Goal: Task Accomplishment & Management: Manage account settings

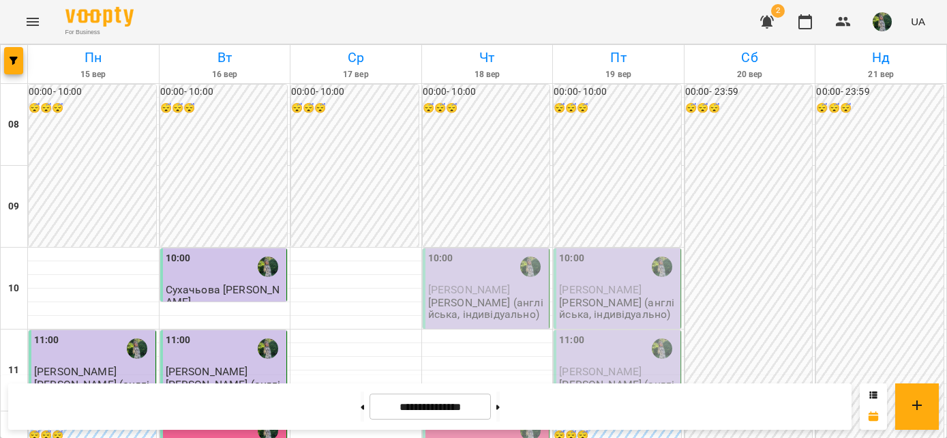
scroll to position [837, 0]
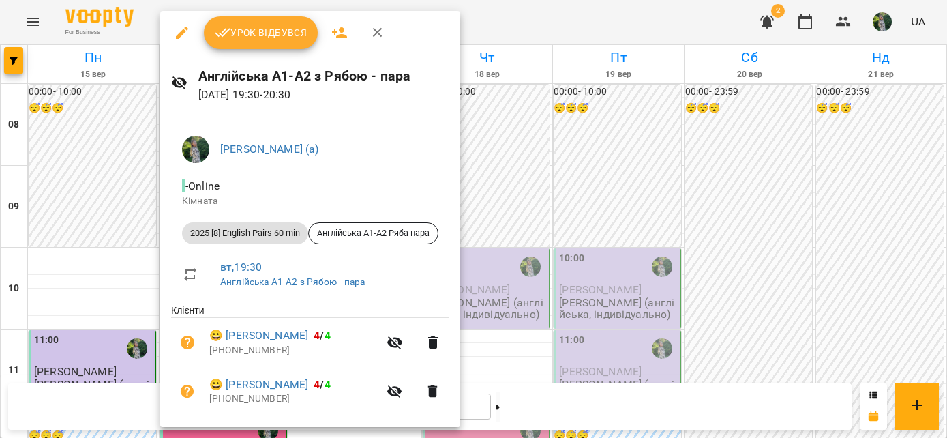
click at [260, 46] on button "Урок відбувся" at bounding box center [261, 32] width 115 height 33
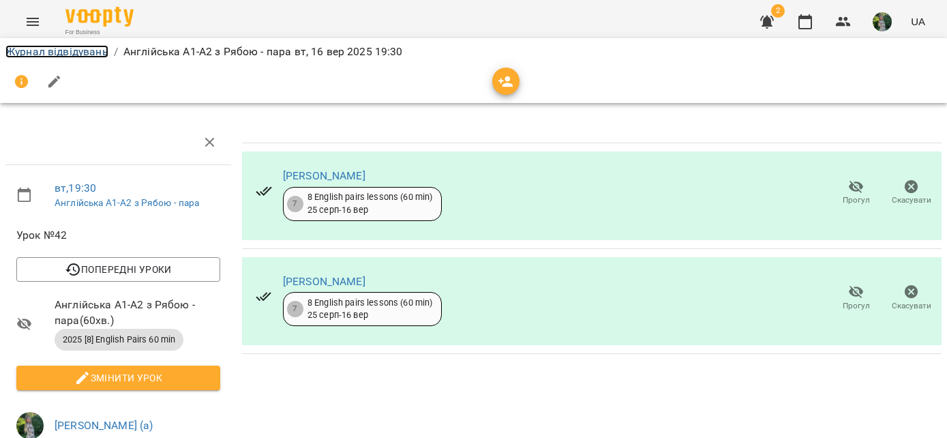
click at [56, 55] on link "Журнал відвідувань" at bounding box center [56, 51] width 103 height 13
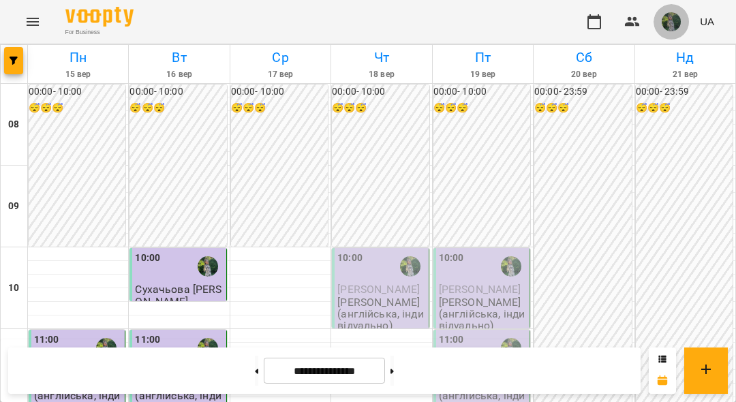
click at [675, 15] on img "button" at bounding box center [671, 21] width 19 height 19
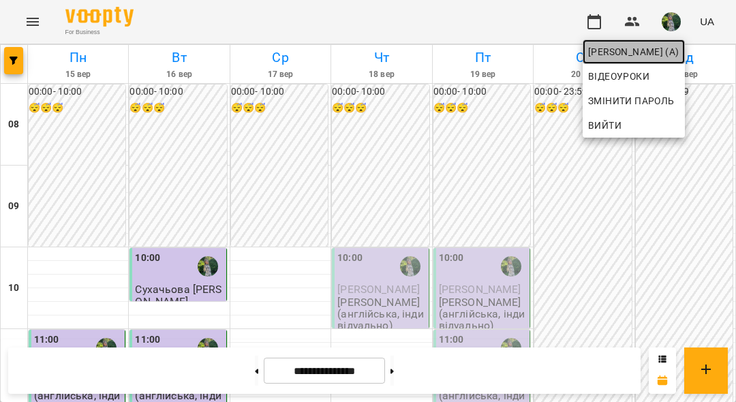
click at [659, 45] on span "[PERSON_NAME] (а)" at bounding box center [633, 52] width 91 height 16
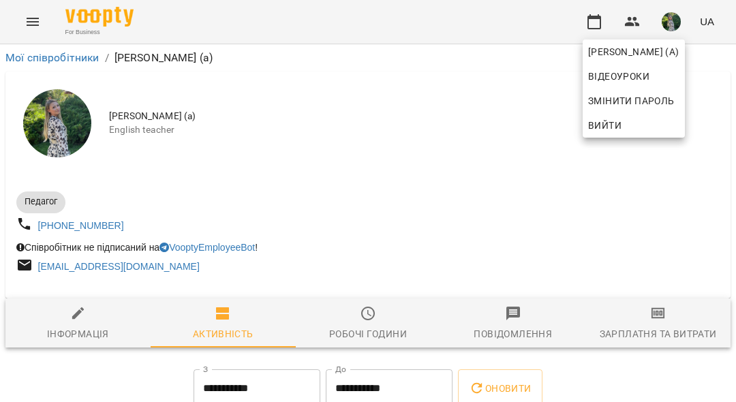
click at [651, 322] on div at bounding box center [368, 201] width 736 height 402
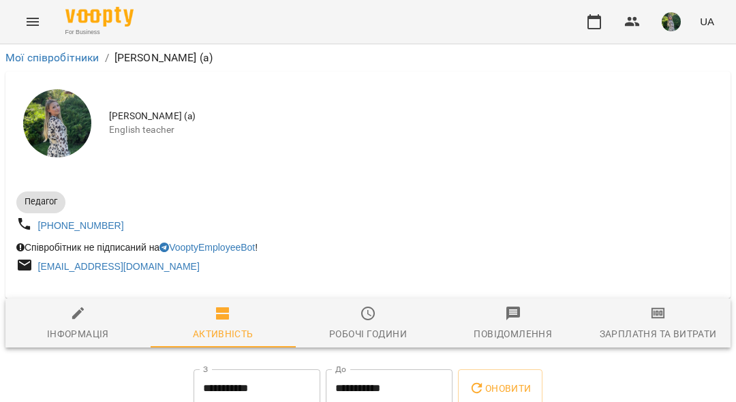
click at [671, 318] on span "Зарплатня та Витрати" at bounding box center [658, 323] width 129 height 37
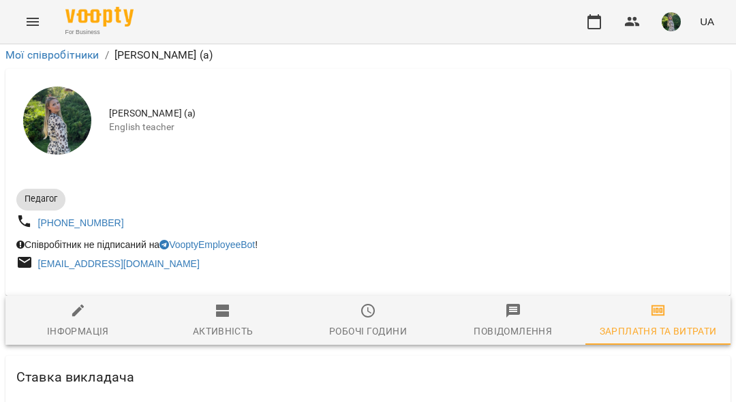
scroll to position [1565, 0]
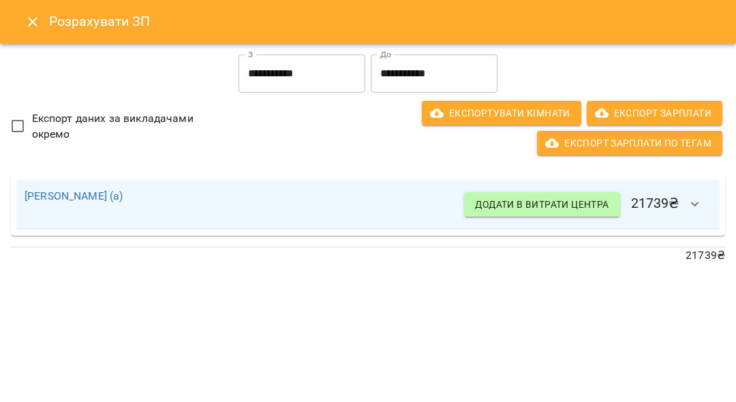
click at [31, 16] on icon "Close" at bounding box center [33, 22] width 16 height 16
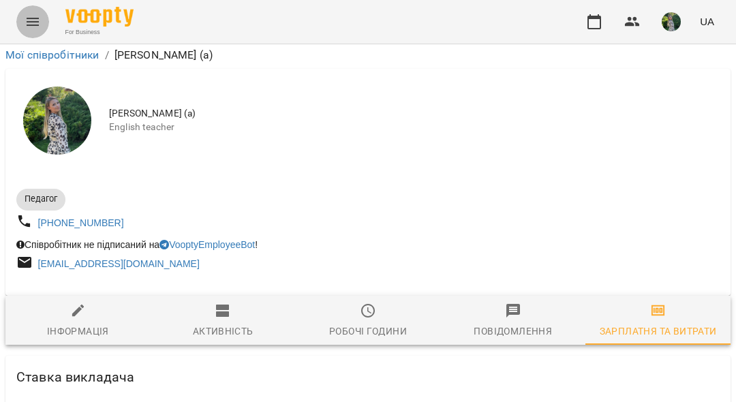
click at [33, 13] on button "Menu" at bounding box center [32, 21] width 33 height 33
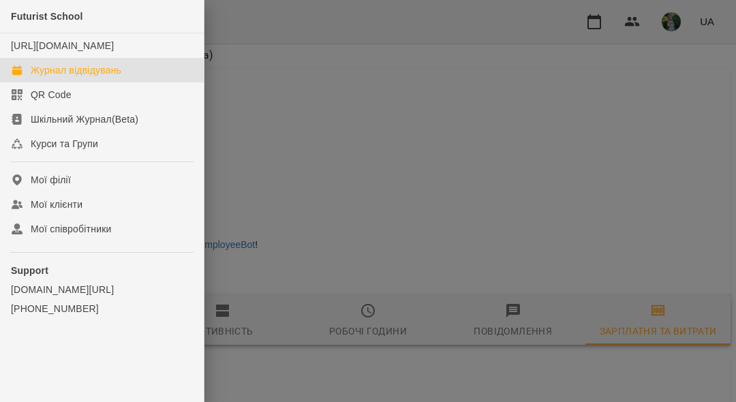
click at [55, 77] on div "Журнал відвідувань" at bounding box center [76, 70] width 91 height 14
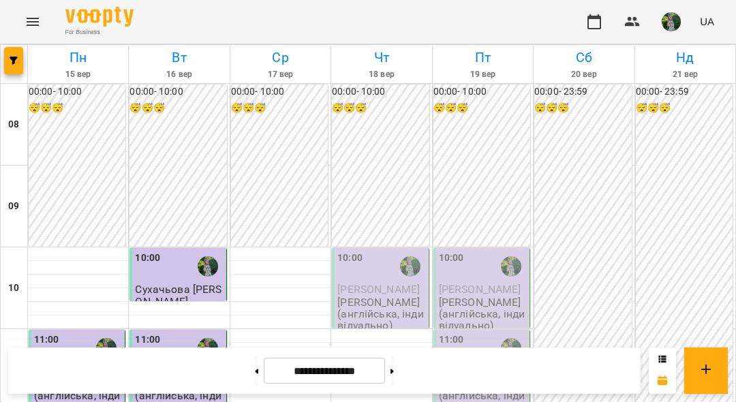
scroll to position [63, 0]
